Goal: Feedback & Contribution: Contribute content

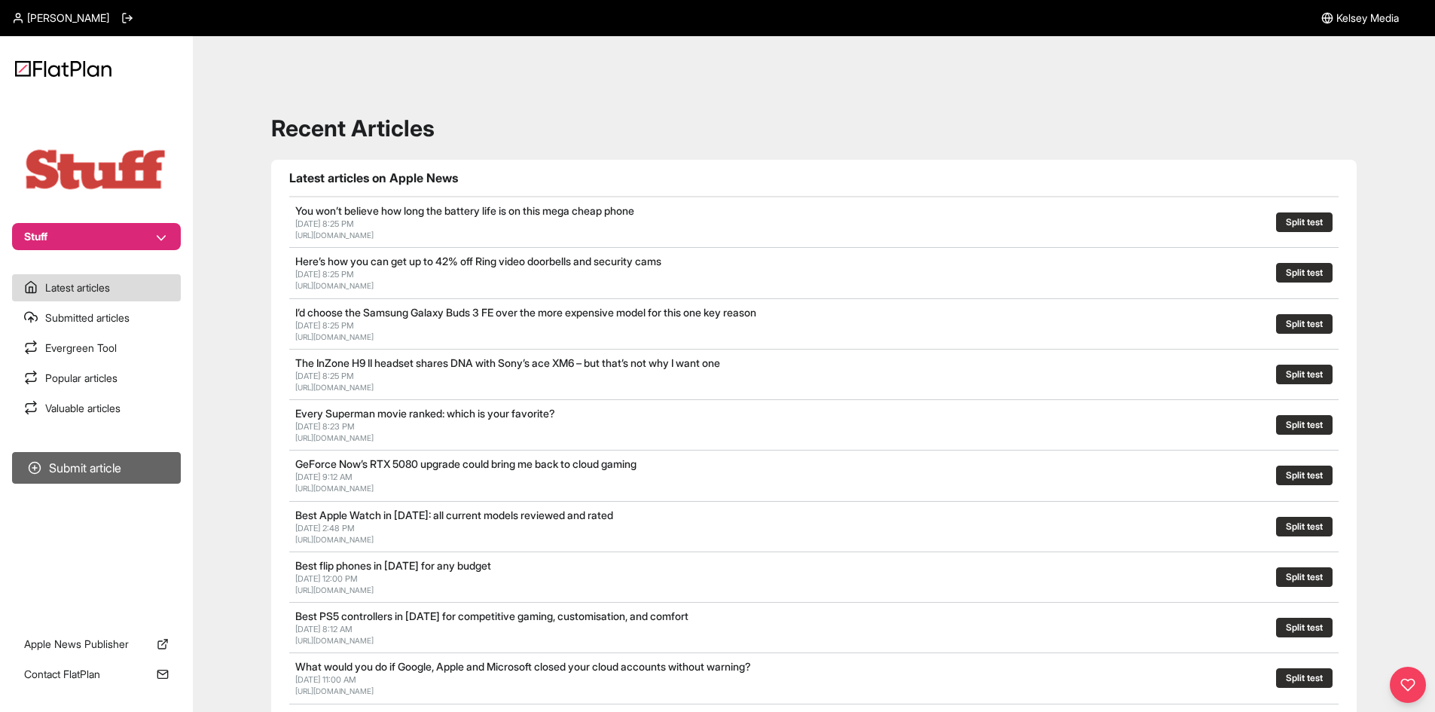
click at [131, 458] on button "Submit article" at bounding box center [96, 468] width 169 height 32
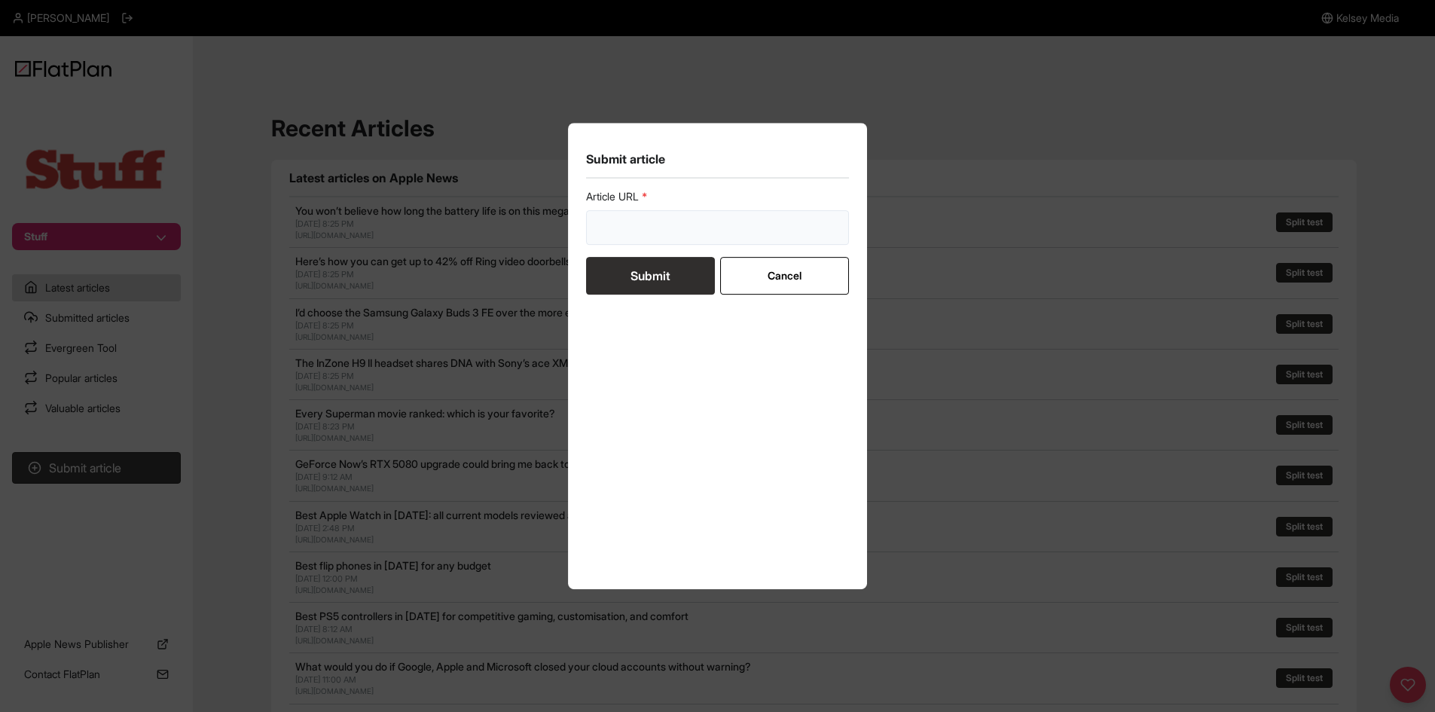
click at [664, 217] on input "url" at bounding box center [718, 227] width 264 height 35
paste input "[URL][DOMAIN_NAME]"
type input "[URL][DOMAIN_NAME]"
click at [659, 276] on button "Submit" at bounding box center [650, 276] width 129 height 38
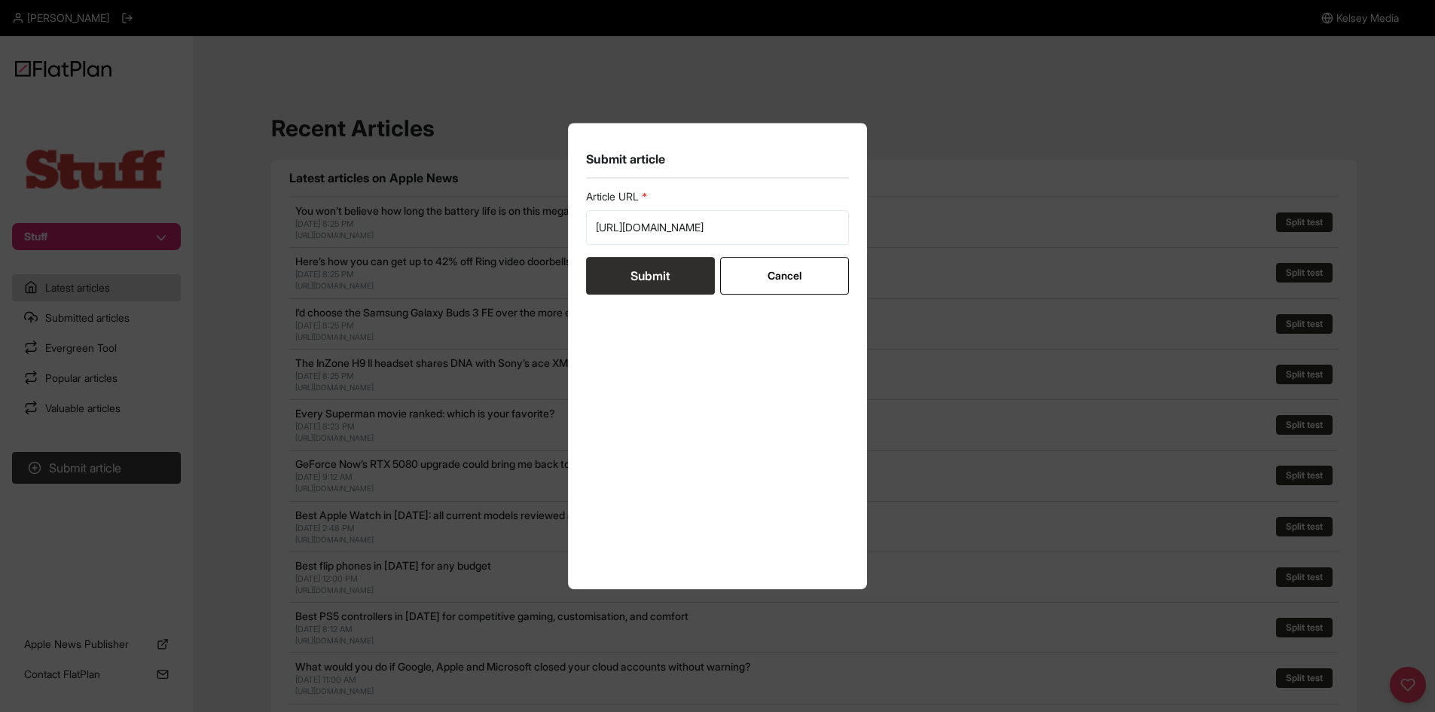
scroll to position [0, 0]
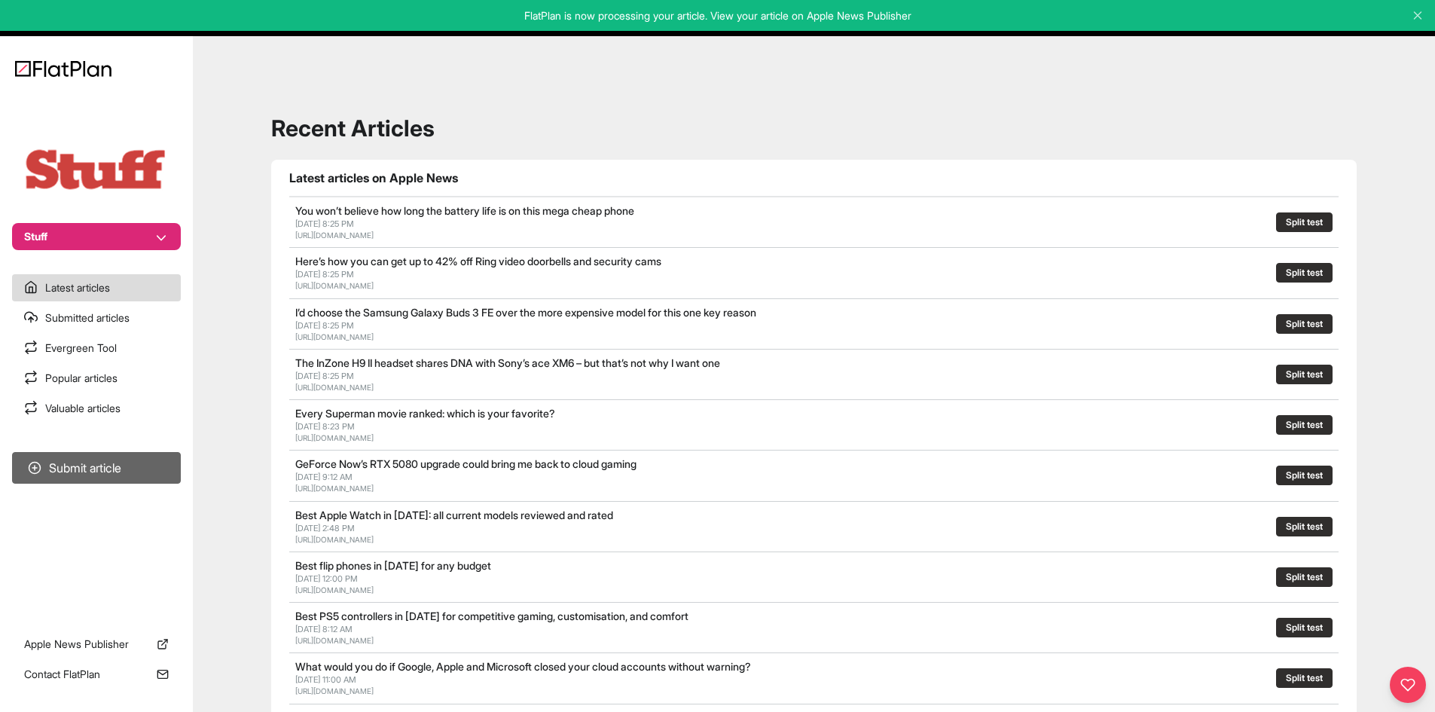
click at [108, 478] on button "Submit article" at bounding box center [96, 468] width 169 height 32
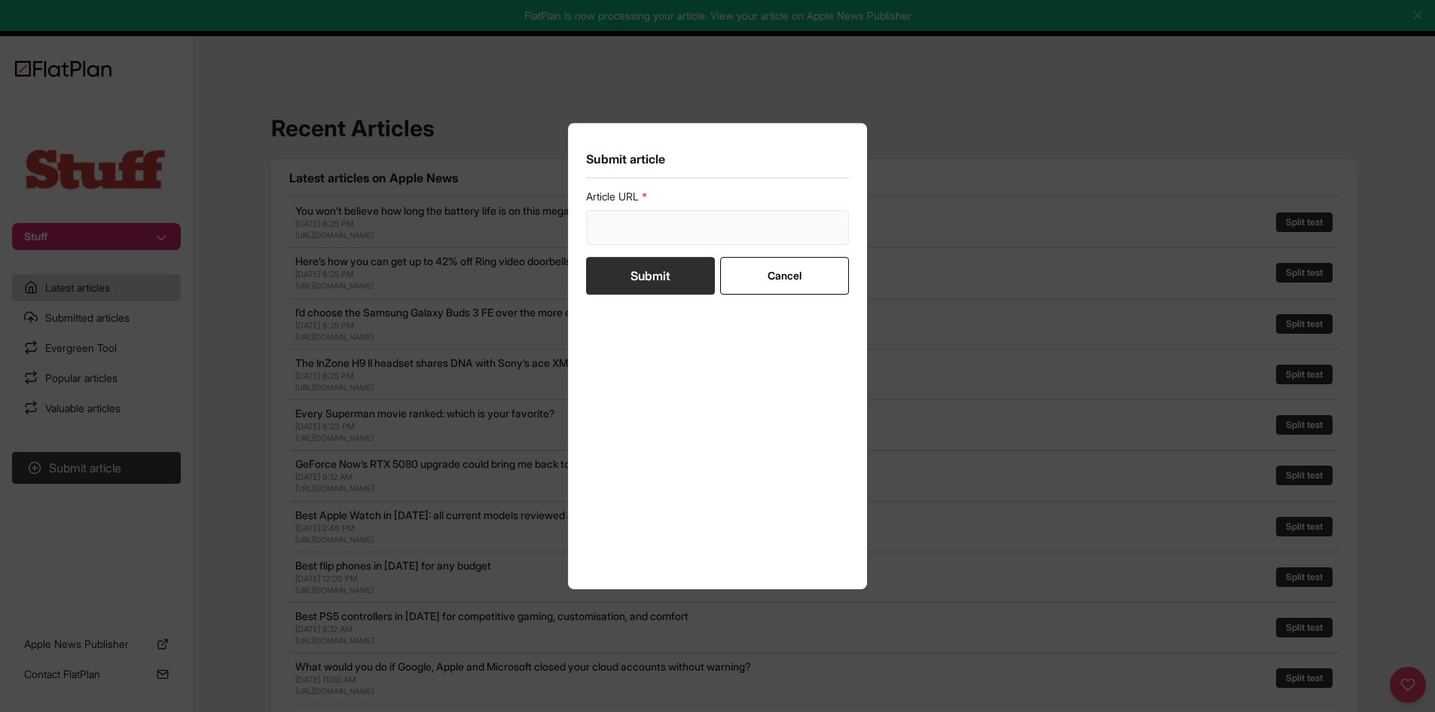
click at [637, 219] on input "url" at bounding box center [718, 227] width 264 height 35
paste input "[URL][DOMAIN_NAME]"
type input "[URL][DOMAIN_NAME]"
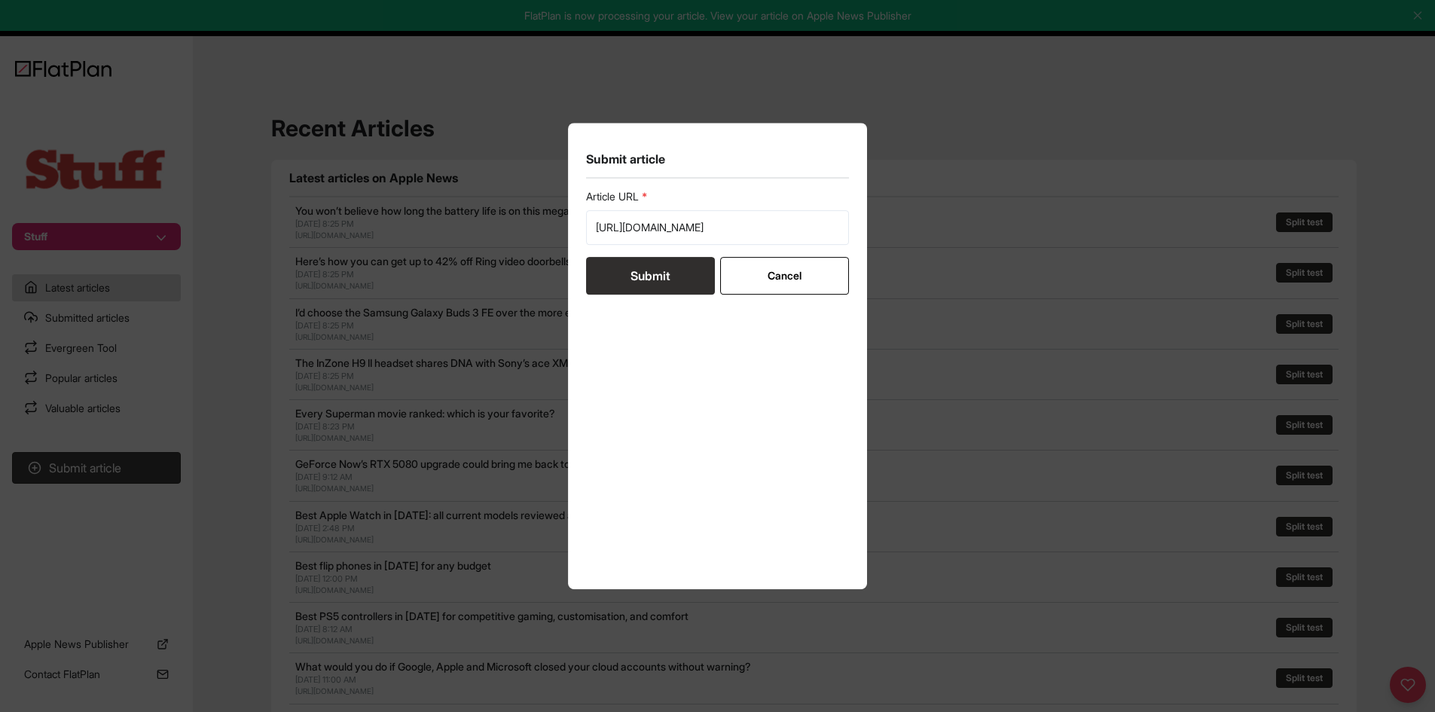
click at [642, 270] on button "Submit" at bounding box center [650, 276] width 129 height 38
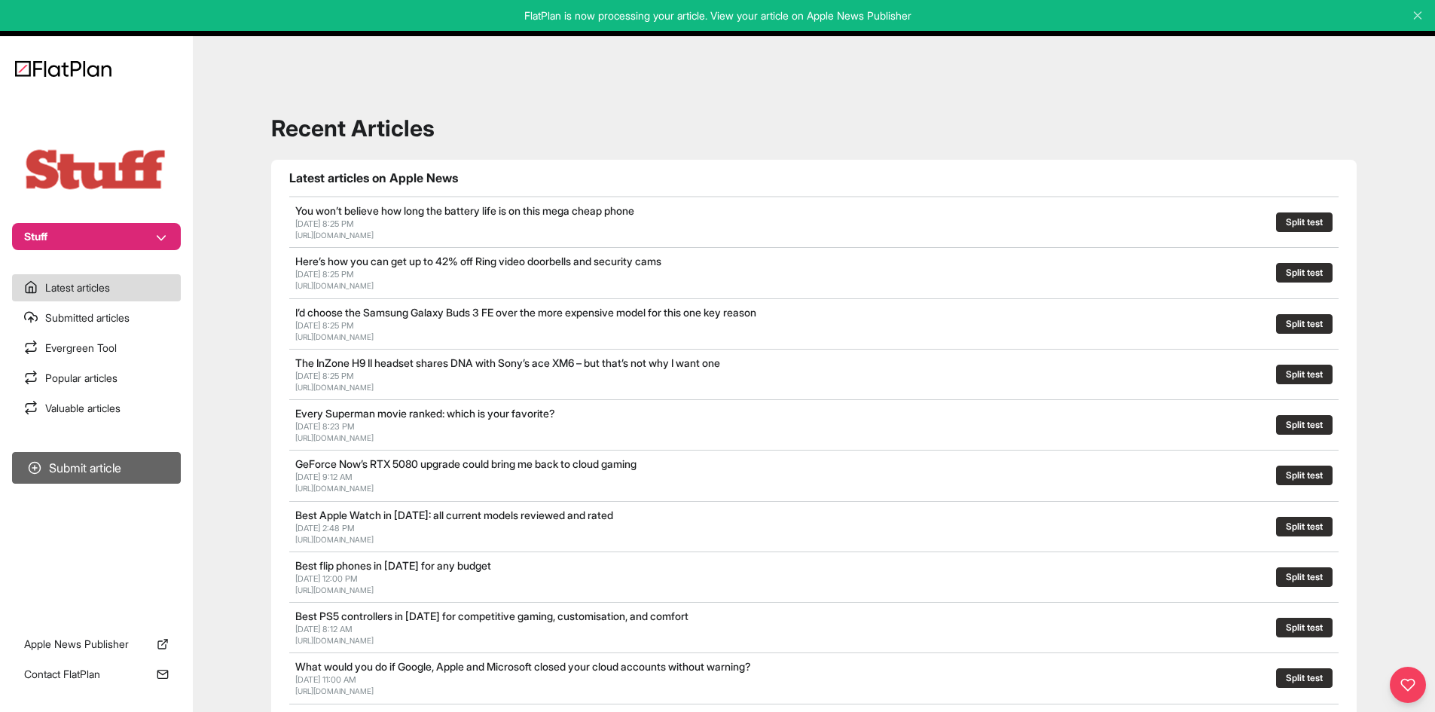
click at [103, 471] on button "Submit article" at bounding box center [96, 468] width 169 height 32
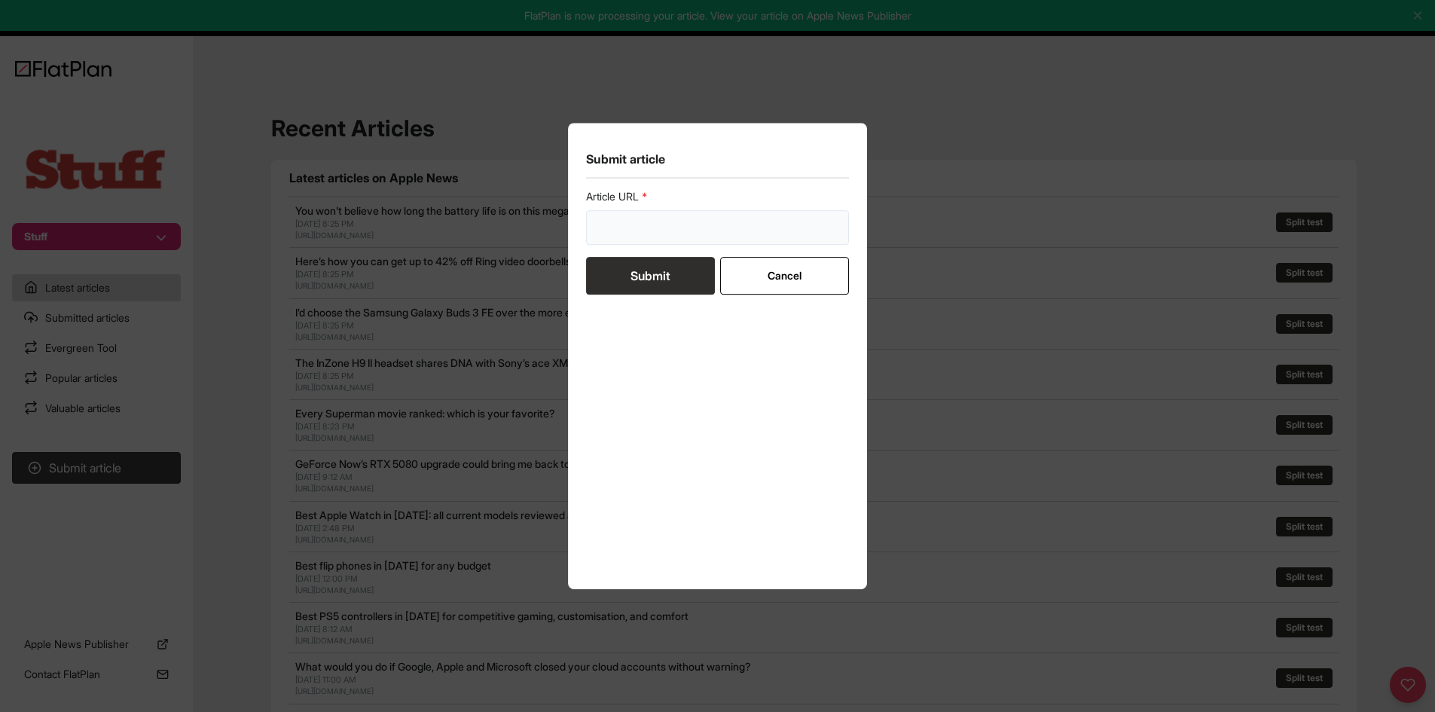
click at [627, 236] on input "url" at bounding box center [718, 227] width 264 height 35
paste input "[URL][DOMAIN_NAME]"
type input "[URL][DOMAIN_NAME]"
click at [627, 279] on button "Submit" at bounding box center [650, 276] width 129 height 38
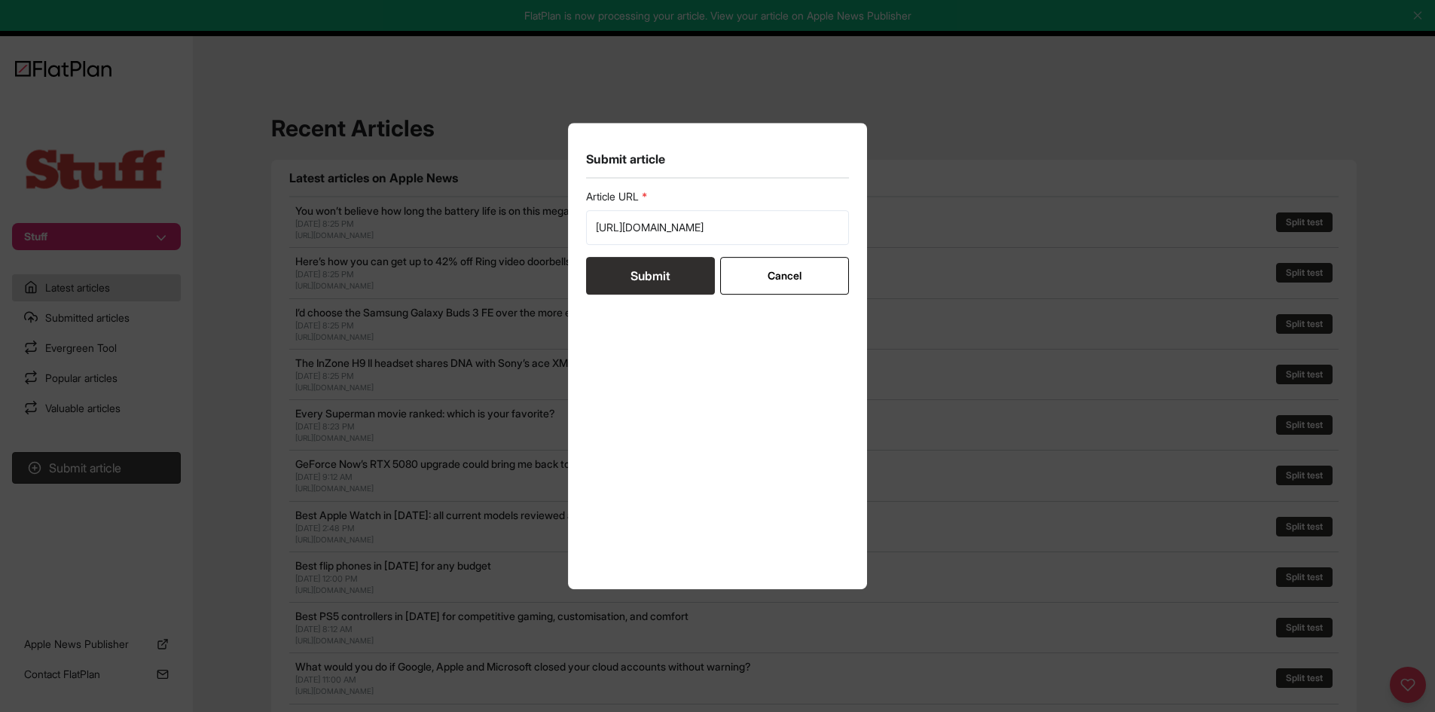
scroll to position [0, 0]
